Goal: Obtain resource: Download file/media

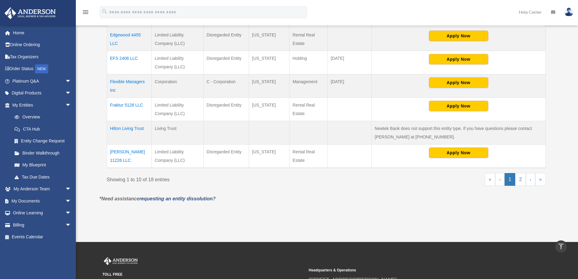
scroll to position [255, 0]
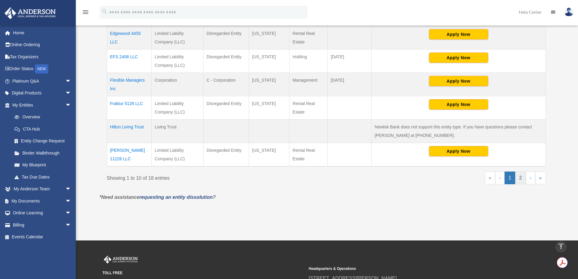
click at [522, 178] on link "2" at bounding box center [520, 177] width 11 height 13
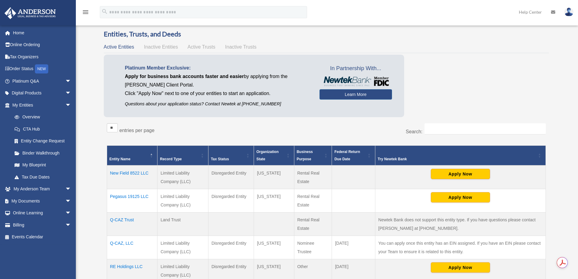
scroll to position [0, 0]
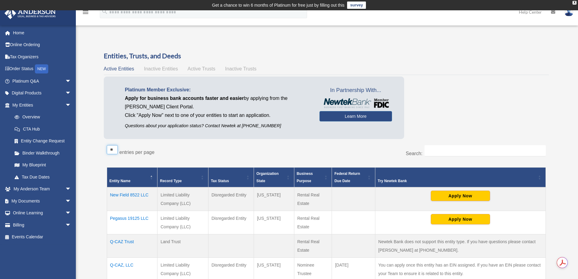
select select "***"
click at [107, 145] on select "** ** ** ***" at bounding box center [112, 149] width 11 height 9
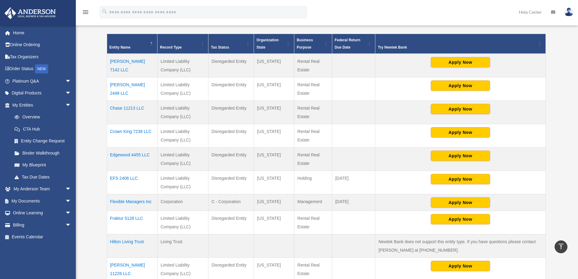
scroll to position [109, 0]
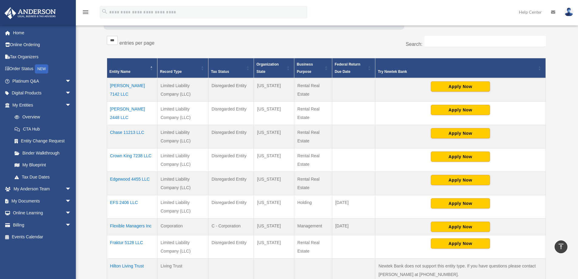
click at [300, 64] on span "Business Purpose" at bounding box center [305, 68] width 16 height 12
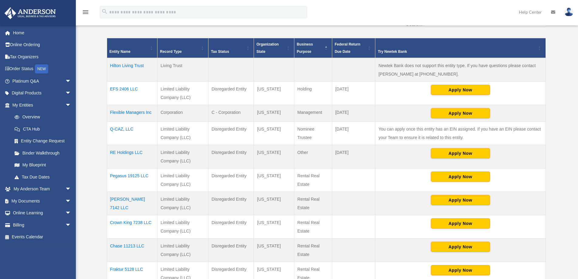
scroll to position [146, 0]
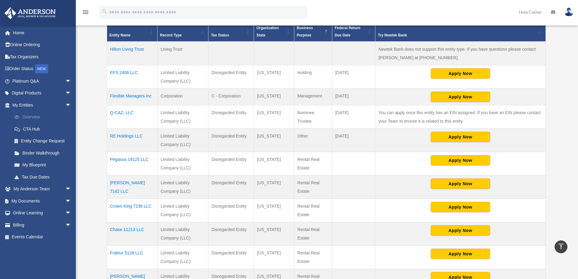
click at [32, 115] on link "Overview" at bounding box center [44, 117] width 72 height 12
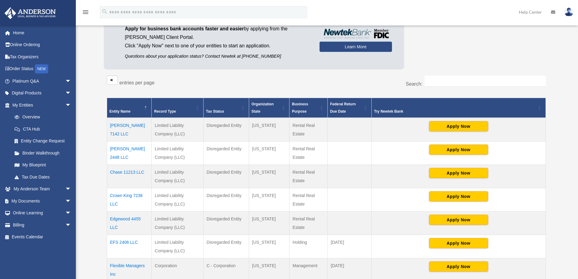
scroll to position [73, 0]
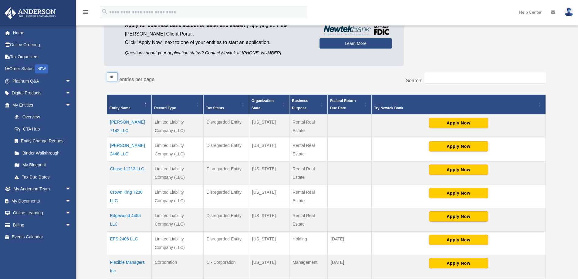
select select "**"
click at [107, 72] on select "** ** ** ***" at bounding box center [112, 76] width 11 height 9
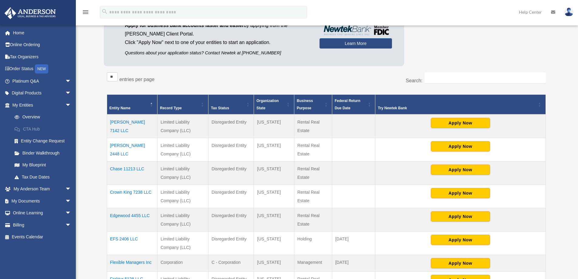
click at [32, 126] on link "CTA Hub" at bounding box center [44, 129] width 72 height 12
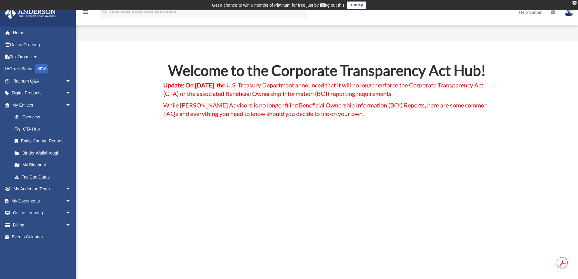
drag, startPoint x: 233, startPoint y: 107, endPoint x: 140, endPoint y: 142, distance: 99.1
click at [30, 152] on link "Binder Walkthrough" at bounding box center [44, 153] width 72 height 12
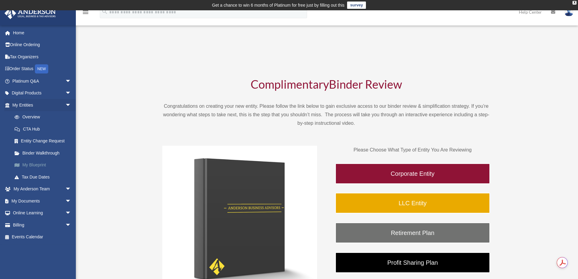
click at [25, 165] on link "My Blueprint" at bounding box center [44, 165] width 72 height 12
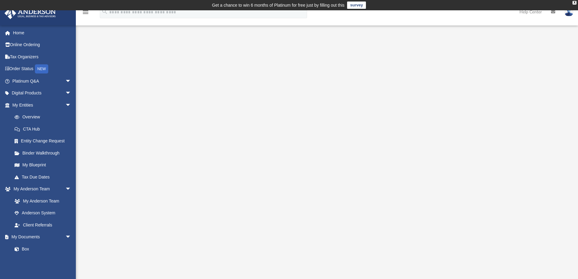
click at [84, 12] on icon "menu" at bounding box center [85, 11] width 7 height 7
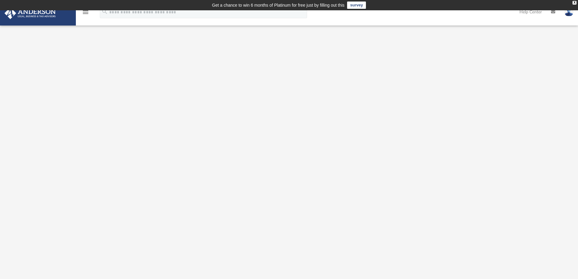
click at [86, 11] on icon "menu" at bounding box center [85, 11] width 7 height 7
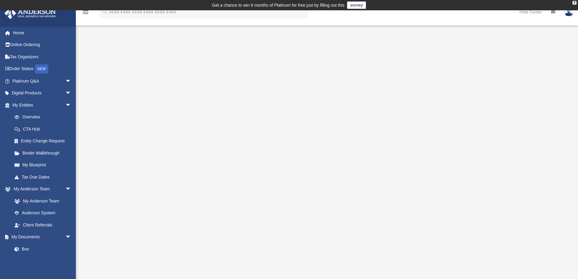
click at [86, 11] on icon "menu" at bounding box center [85, 11] width 7 height 7
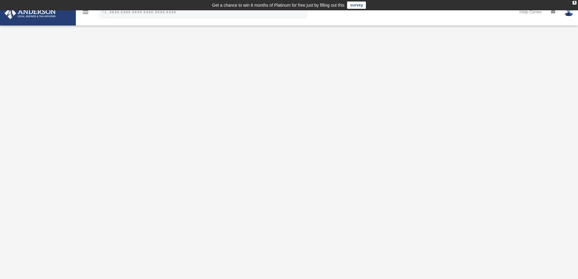
click at [86, 11] on icon "menu" at bounding box center [85, 11] width 7 height 7
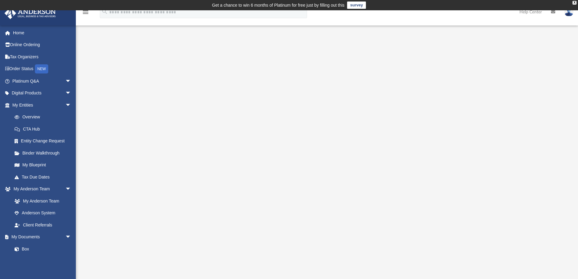
drag, startPoint x: 105, startPoint y: 73, endPoint x: 100, endPoint y: 50, distance: 23.9
click at [100, 50] on div at bounding box center [327, 168] width 502 height 256
click at [574, 2] on div "X" at bounding box center [575, 3] width 4 height 4
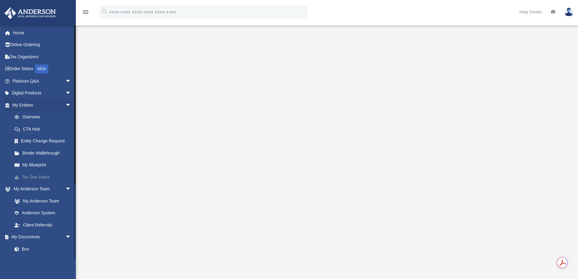
click at [31, 177] on link "Tax Due Dates" at bounding box center [44, 177] width 72 height 12
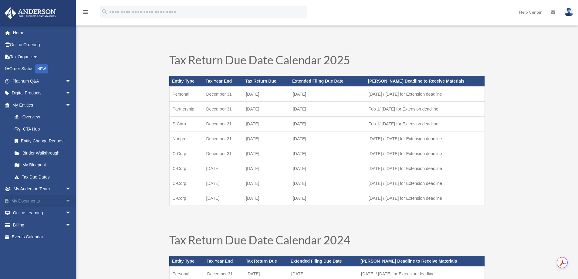
click at [65, 199] on span "arrow_drop_down" at bounding box center [71, 201] width 12 height 12
click at [19, 212] on span at bounding box center [20, 213] width 4 height 4
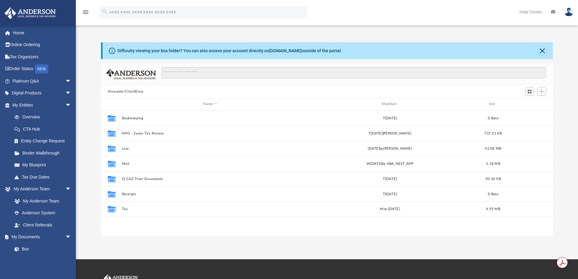
scroll to position [134, 447]
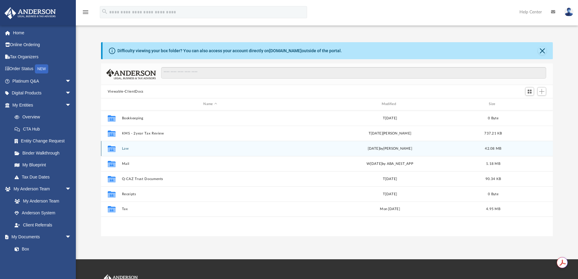
click at [111, 150] on icon "grid" at bounding box center [112, 148] width 8 height 6
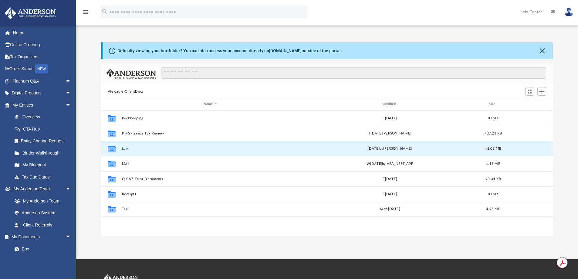
click at [124, 147] on button "Law" at bounding box center [210, 149] width 177 height 4
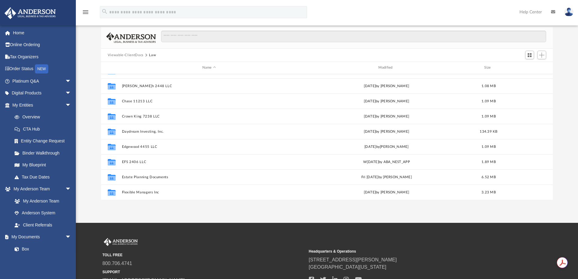
scroll to position [0, 0]
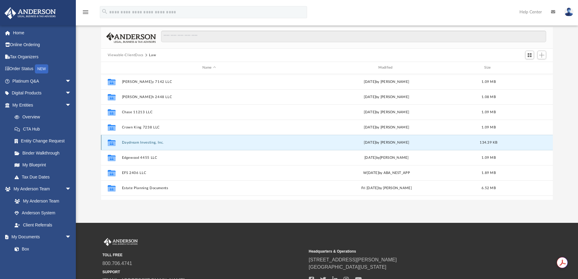
click at [137, 141] on button "Daydream Investing, Inc." at bounding box center [209, 143] width 175 height 4
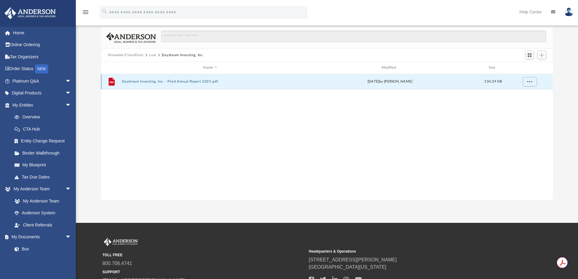
click at [143, 80] on button "Daydream Investing, Inc. - Filed Annual Report 2025.pdf" at bounding box center [210, 82] width 177 height 4
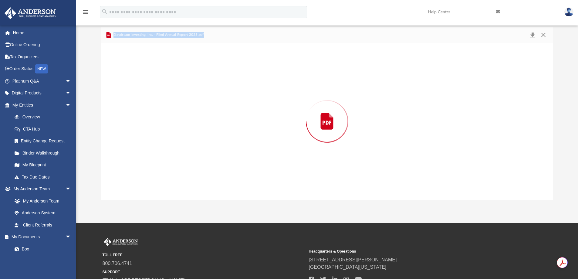
click at [143, 80] on div "Preview" at bounding box center [327, 121] width 452 height 157
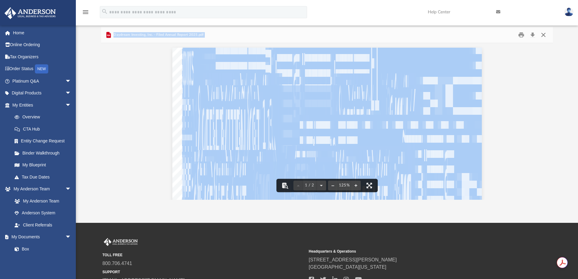
click at [544, 37] on button "Close" at bounding box center [543, 34] width 11 height 9
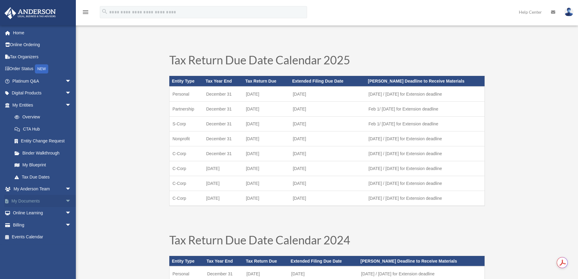
click at [65, 200] on span "arrow_drop_down" at bounding box center [71, 201] width 12 height 12
click at [27, 211] on link "Box" at bounding box center [44, 213] width 72 height 12
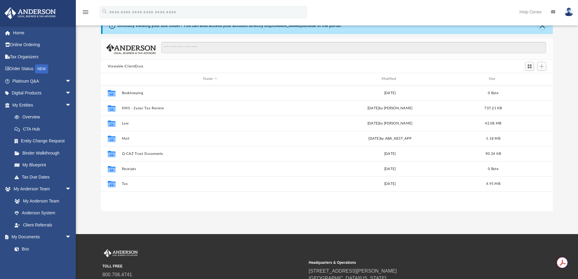
scroll to position [36, 0]
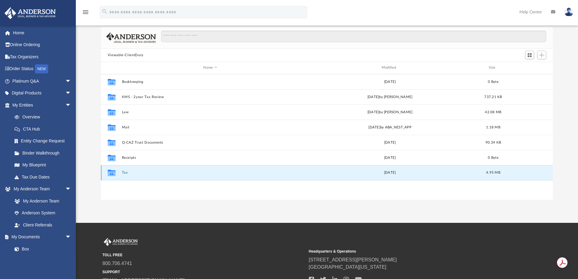
click at [124, 173] on button "Tax" at bounding box center [210, 173] width 177 height 4
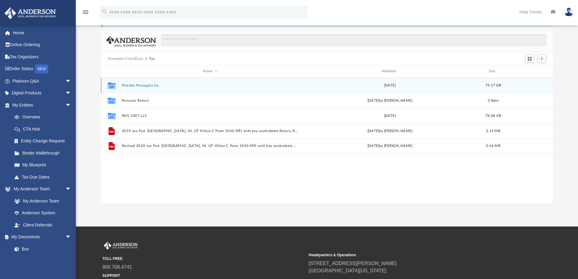
scroll to position [16, 0]
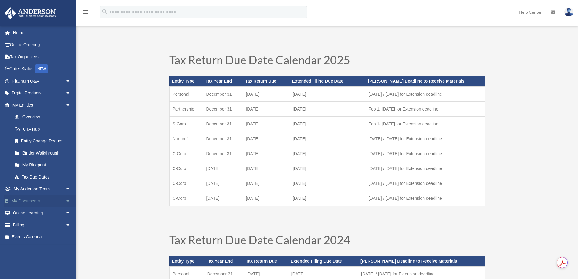
click at [23, 201] on link "My Documents arrow_drop_down" at bounding box center [42, 201] width 76 height 12
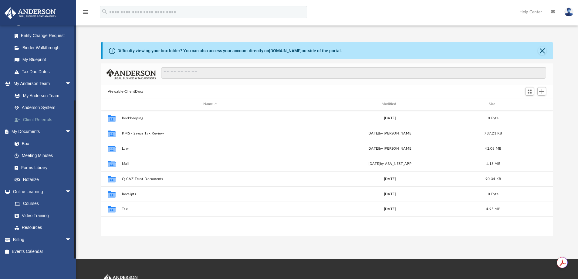
scroll to position [106, 0]
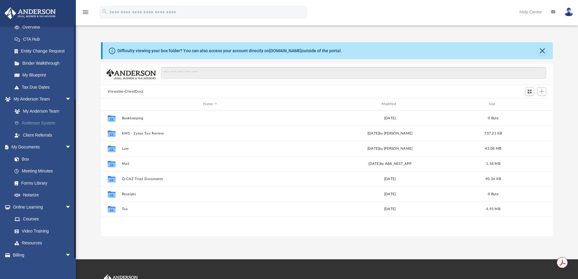
scroll to position [106, 0]
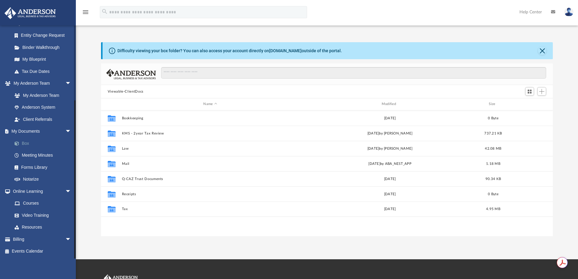
click at [32, 142] on link "Box" at bounding box center [44, 143] width 72 height 12
click at [24, 142] on link "Box" at bounding box center [44, 143] width 72 height 12
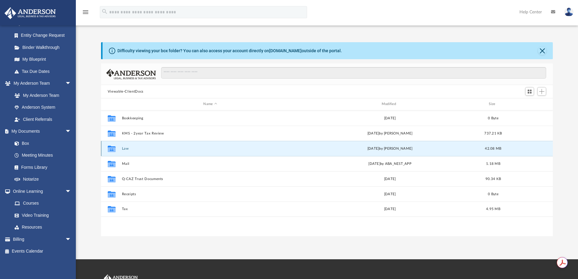
click at [125, 147] on button "Law" at bounding box center [210, 149] width 177 height 4
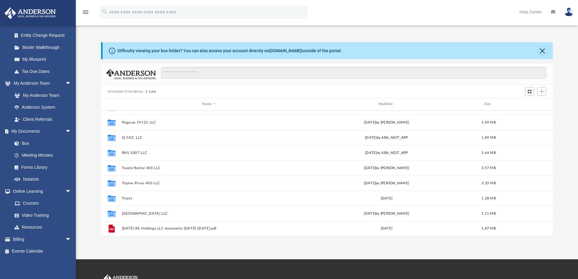
scroll to position [36, 0]
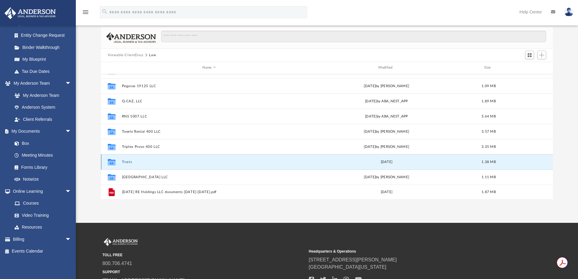
click at [126, 161] on button "Trusts" at bounding box center [209, 162] width 175 height 4
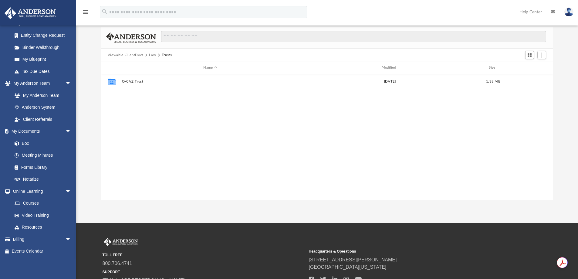
scroll to position [0, 0]
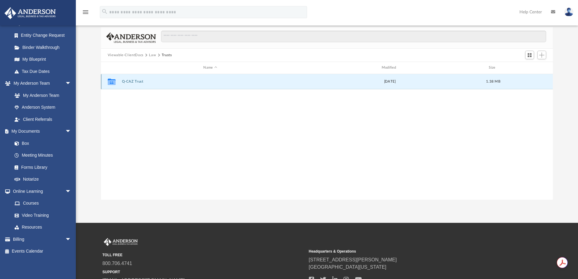
click at [135, 83] on button "Q-CAZ Trust" at bounding box center [210, 82] width 177 height 4
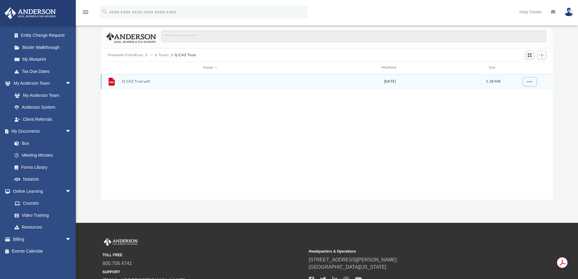
click at [129, 81] on button "Q-CAZ Trust.pdf" at bounding box center [210, 82] width 177 height 4
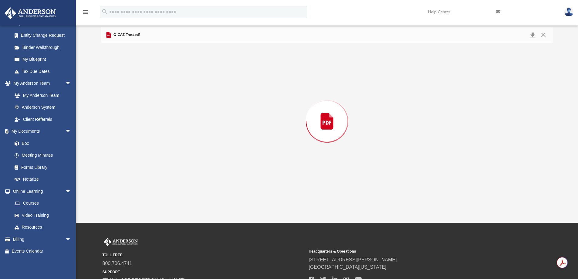
click at [129, 81] on div "Preview" at bounding box center [327, 121] width 452 height 157
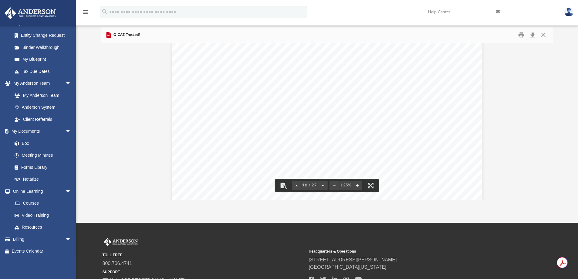
scroll to position [7113, 0]
drag, startPoint x: 549, startPoint y: 130, endPoint x: 520, endPoint y: 178, distance: 55.0
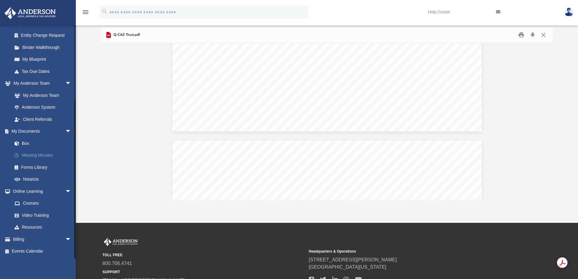
click at [32, 155] on link "Meeting Minutes" at bounding box center [44, 155] width 72 height 12
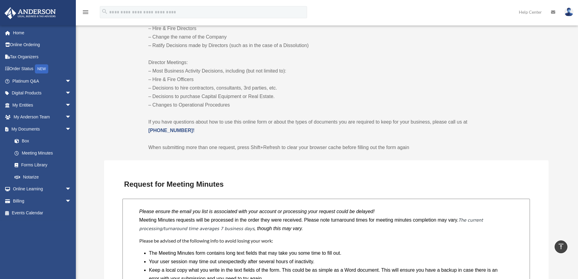
scroll to position [364, 0]
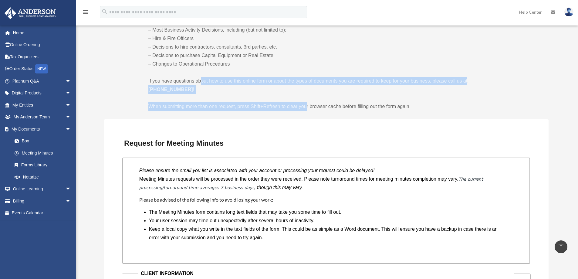
drag, startPoint x: 202, startPoint y: 83, endPoint x: 293, endPoint y: 106, distance: 93.5
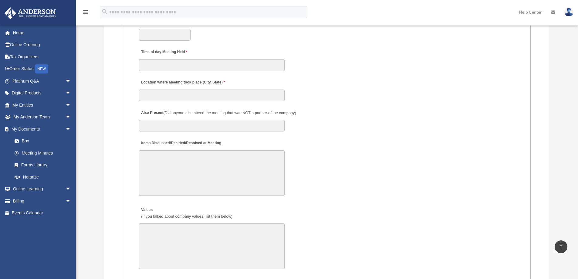
scroll to position [904, 0]
